Goal: Task Accomplishment & Management: Manage account settings

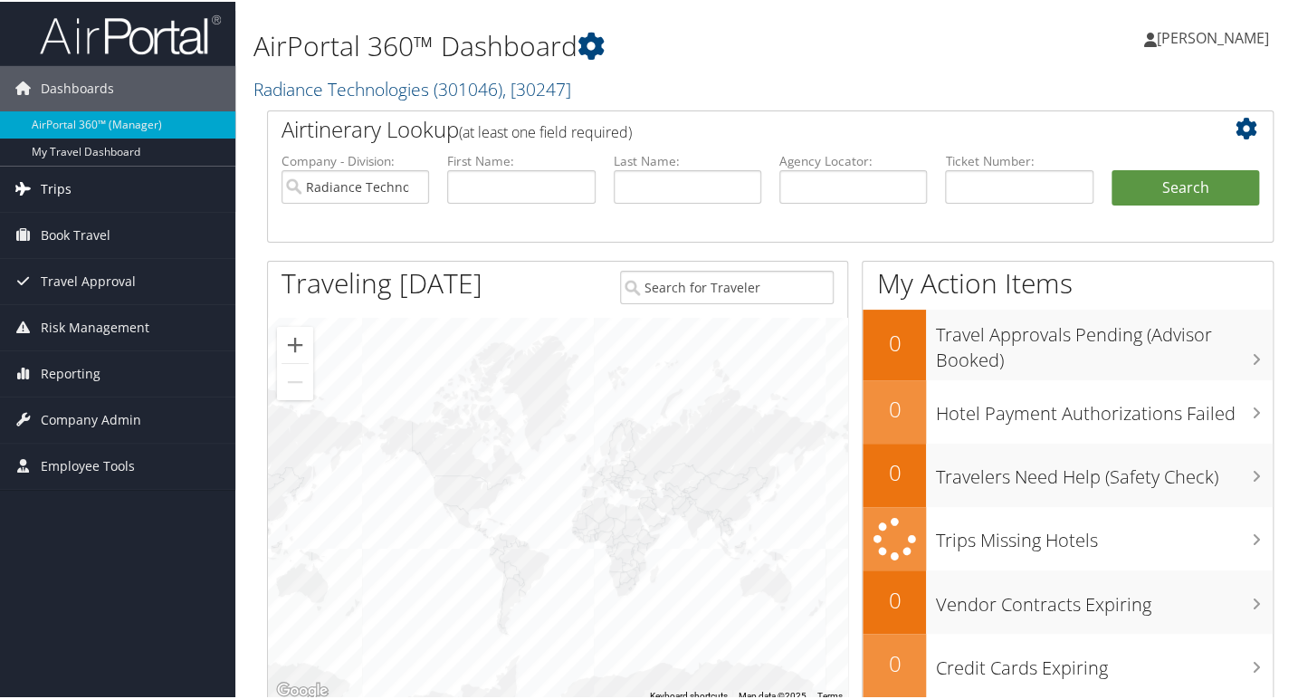
click at [114, 185] on link "Trips" at bounding box center [117, 187] width 235 height 45
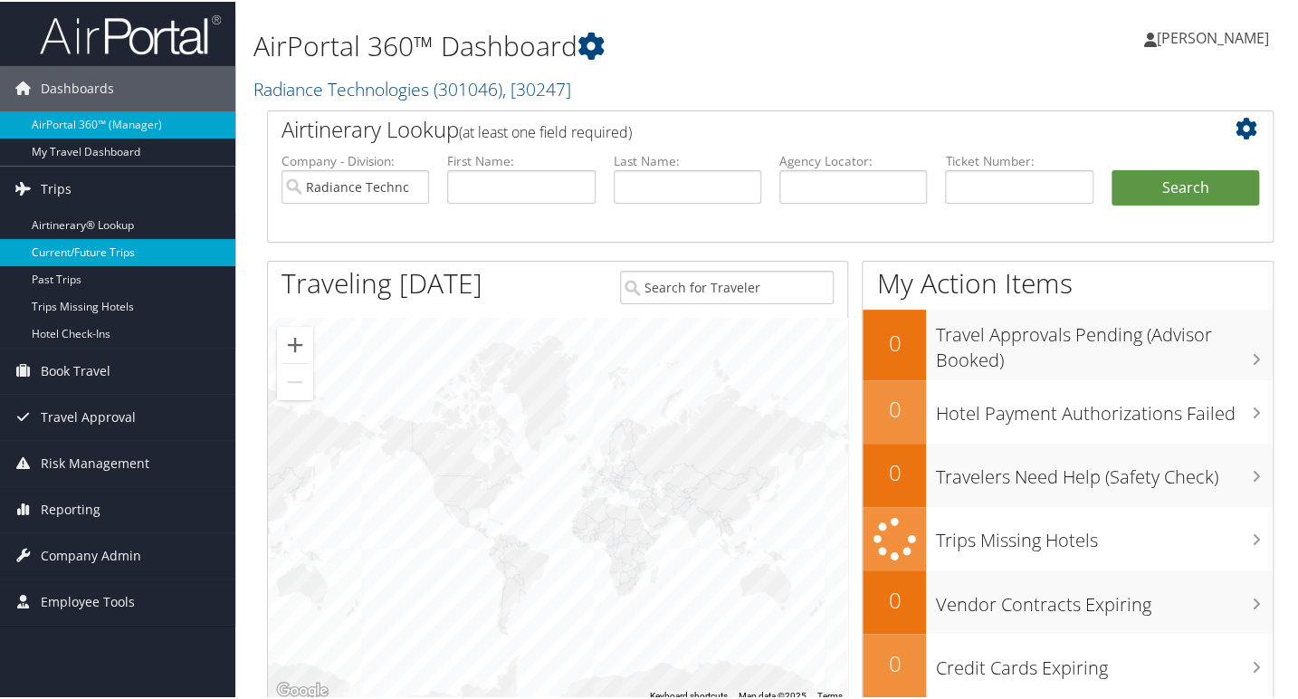
click at [105, 254] on link "Current/Future Trips" at bounding box center [117, 250] width 235 height 27
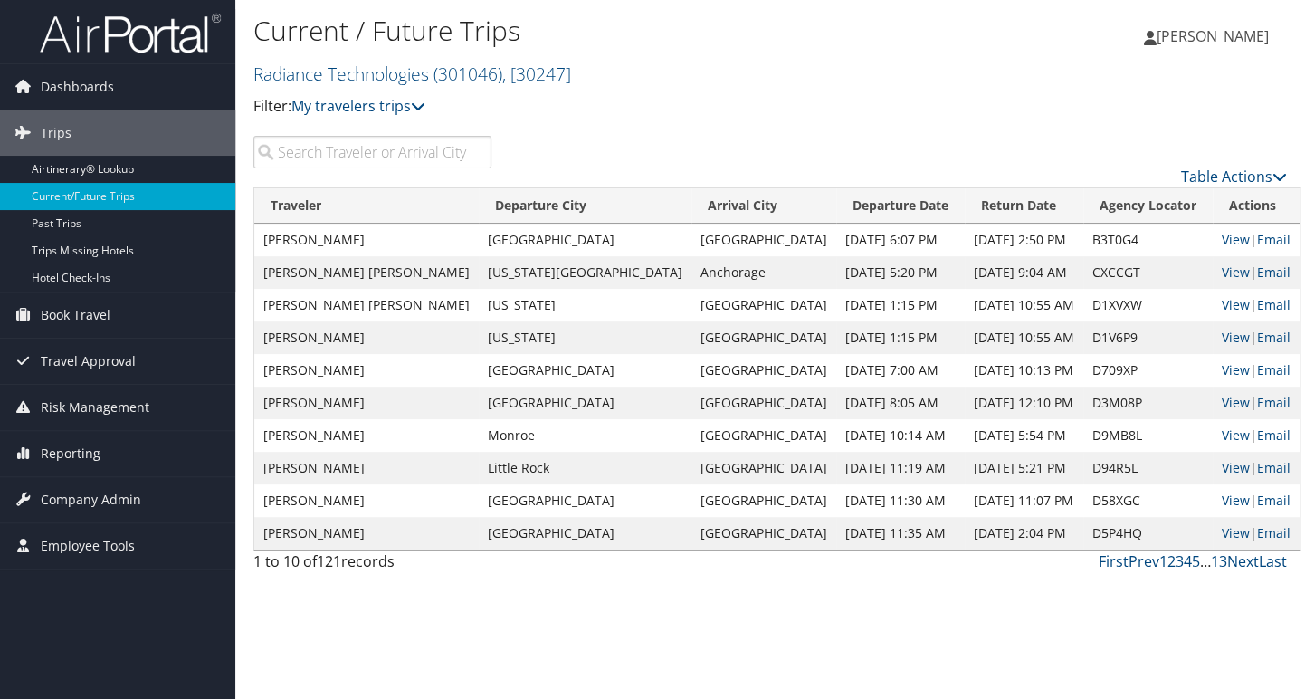
click at [310, 167] on input "search" at bounding box center [372, 152] width 238 height 33
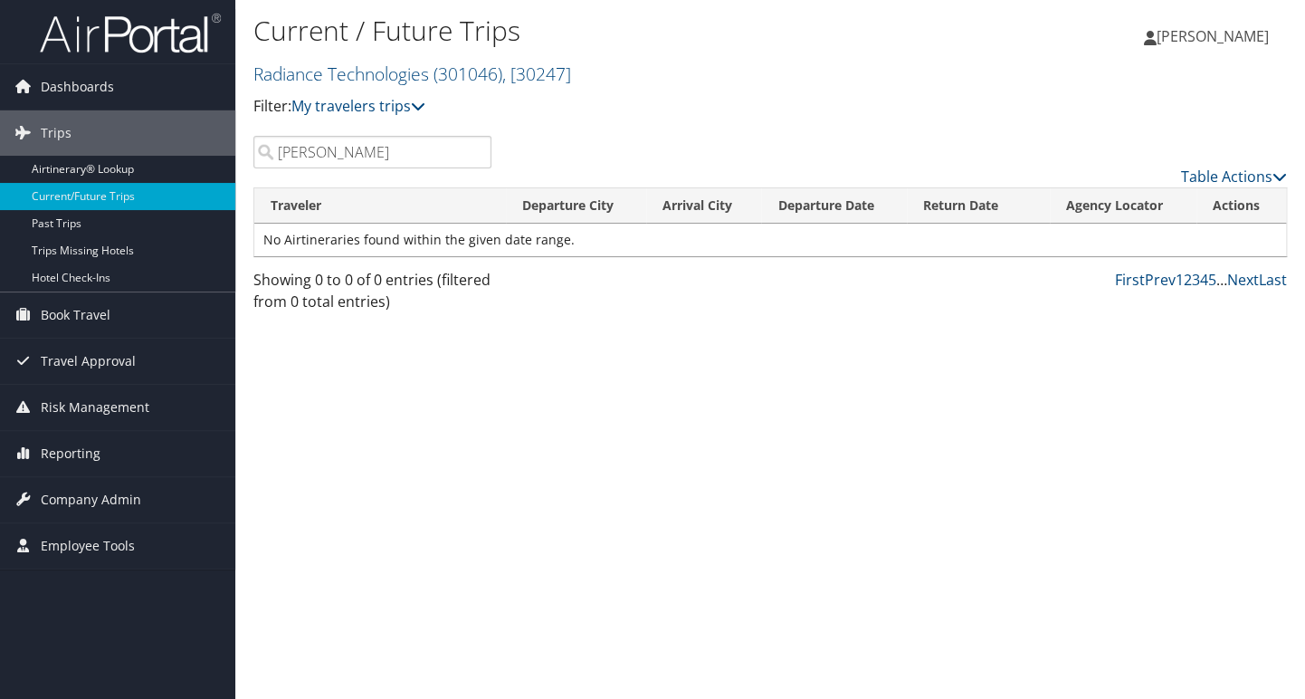
type input "[PERSON_NAME]"
